Goal: Task Accomplishment & Management: Manage account settings

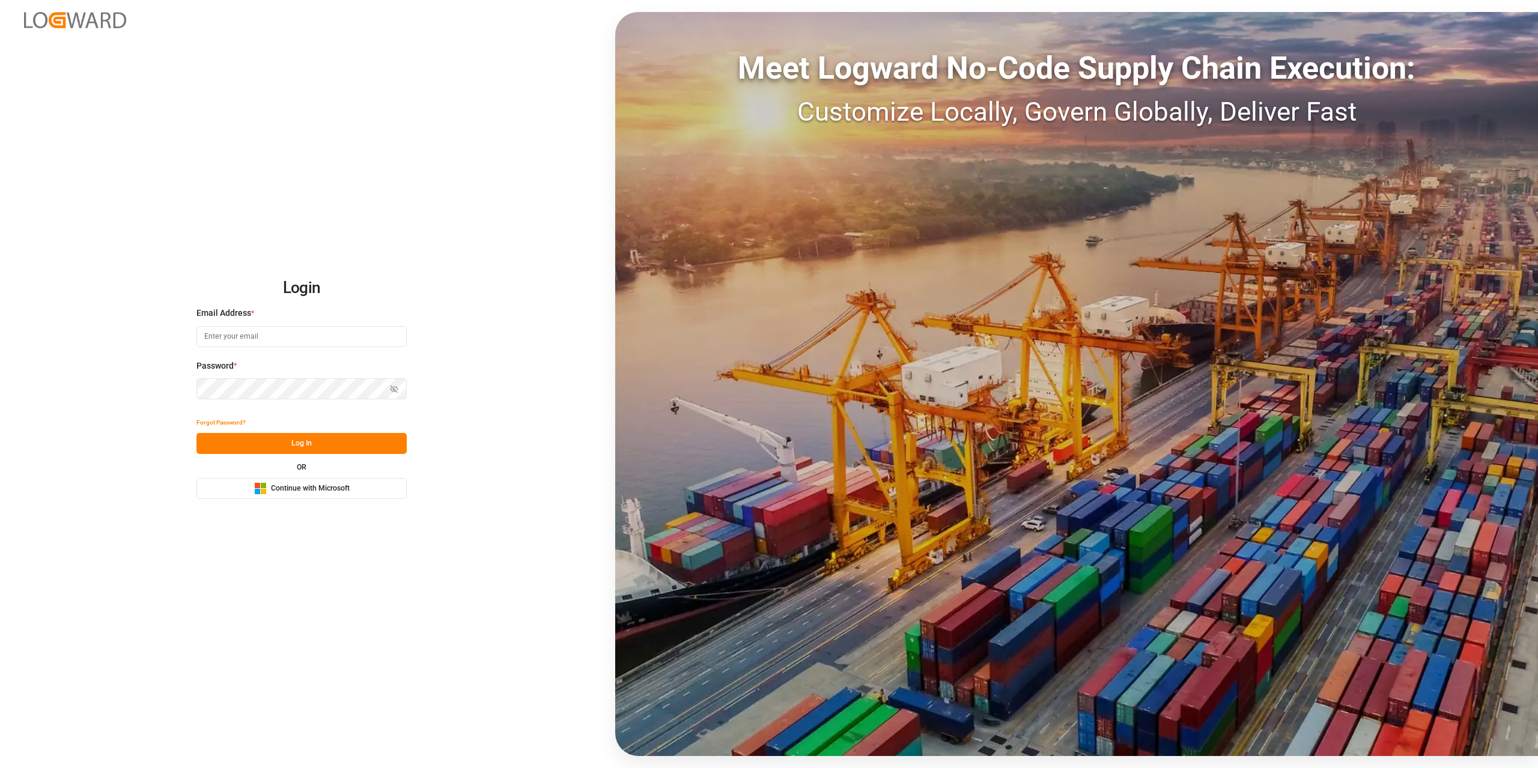
click at [283, 485] on span "Continue with Microsoft" at bounding box center [310, 489] width 79 height 11
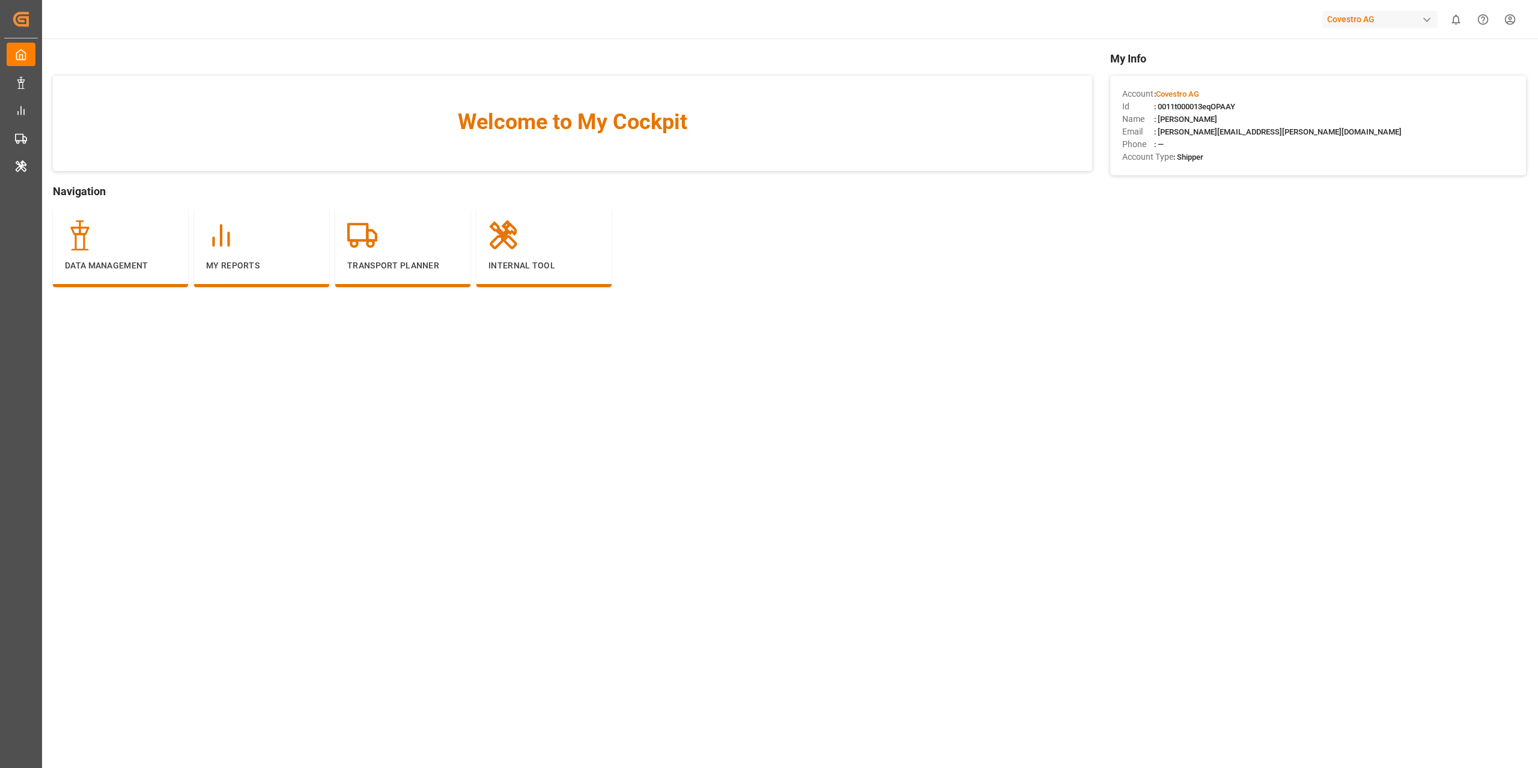
click at [368, 452] on main "Welcome to My Cockpit Navigation Data Management My Reports Transport Planner I…" at bounding box center [789, 411] width 1497 height 723
click at [615, 35] on div "Covestro AG 0 Notifications Only show unread All Watching Mark all categories r…" at bounding box center [786, 19] width 1505 height 38
click at [662, 338] on main "Welcome to My Cockpit Navigation Data Management My Reports Transport Planner I…" at bounding box center [789, 411] width 1497 height 723
